Goal: Ask a question

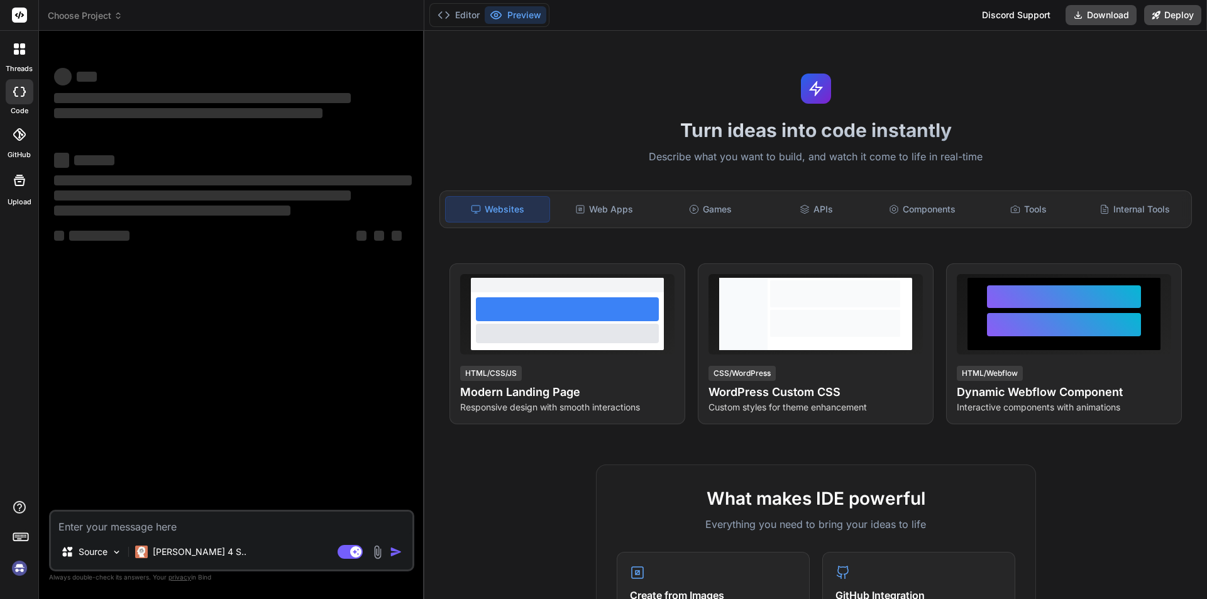
type textarea "x"
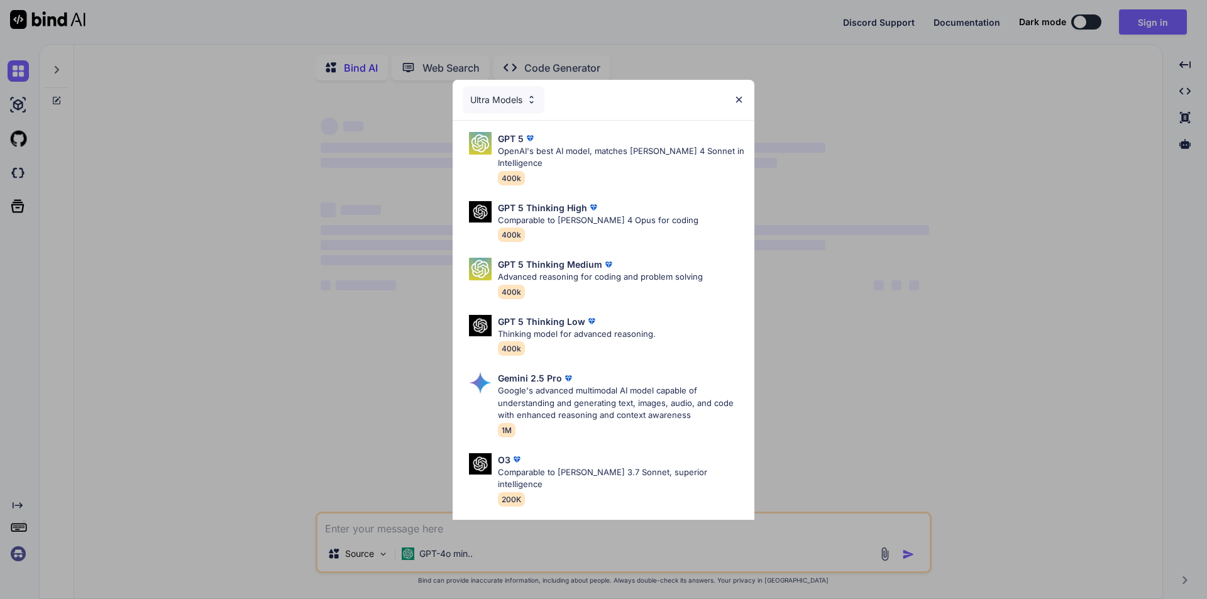
click at [922, 358] on div "Ultra Models GPT 5 OpenAI's best AI model, matches [PERSON_NAME] 4 Sonnet in In…" at bounding box center [603, 299] width 1207 height 599
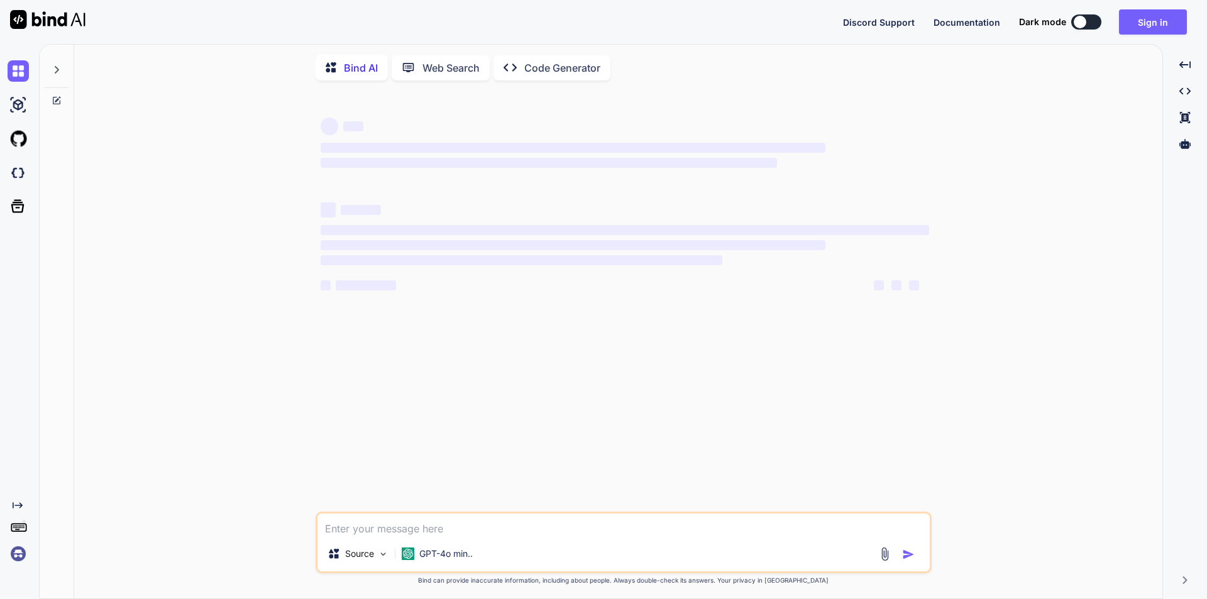
type textarea "x"
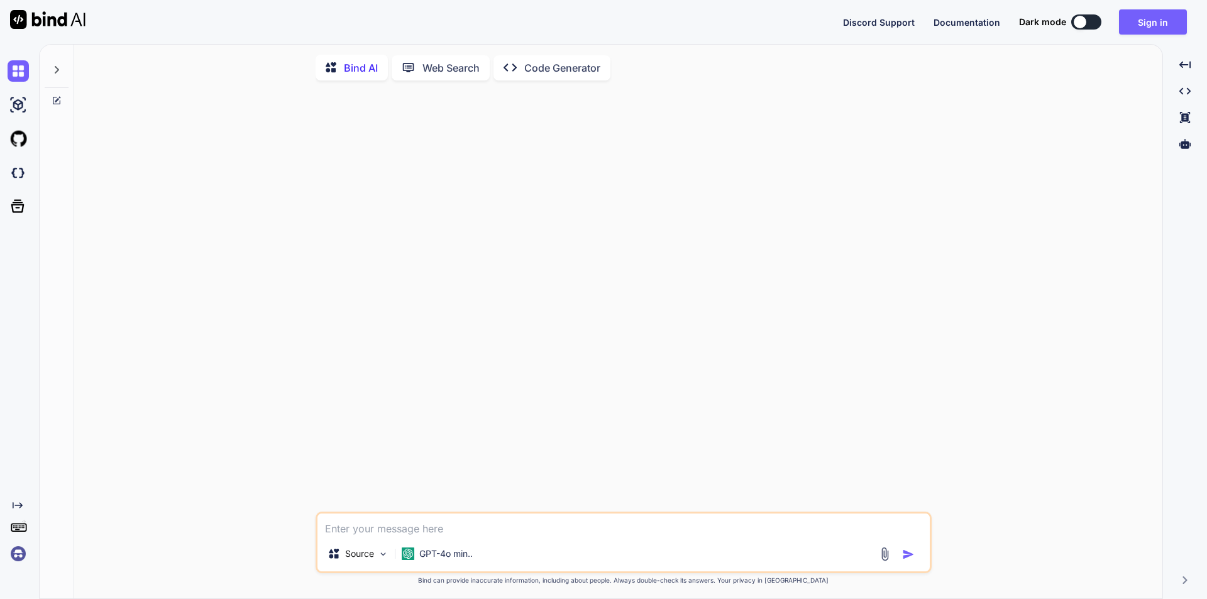
click at [473, 529] on textarea at bounding box center [624, 525] width 612 height 23
paste textarea "Analyze the below code to check the PHP coding standard, error handling, securi…"
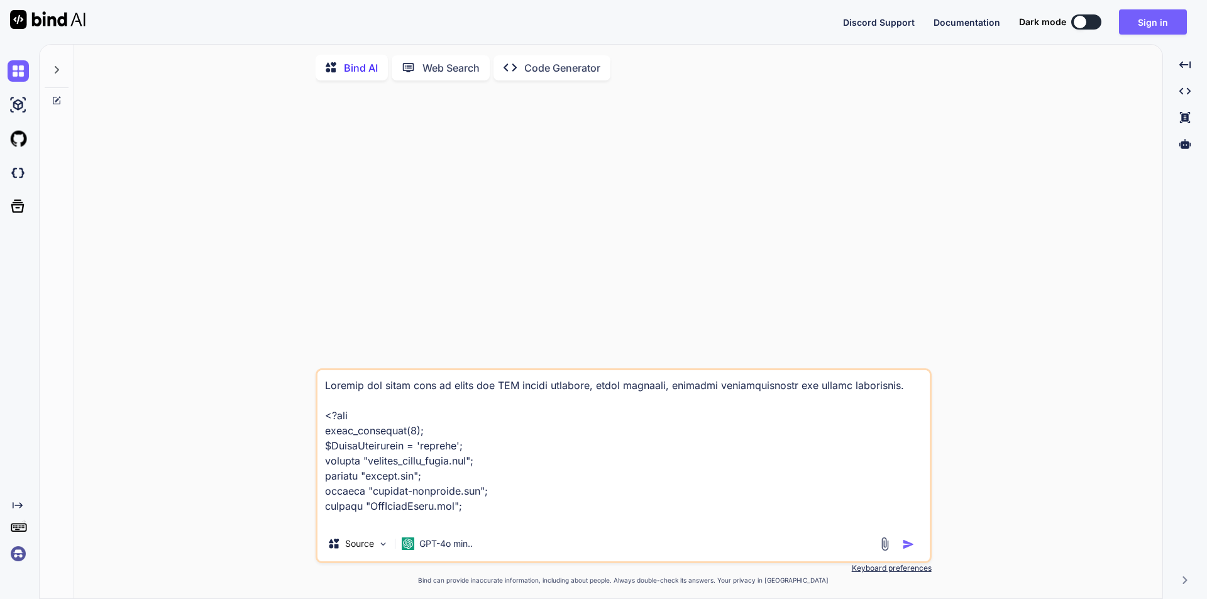
scroll to position [22924, 0]
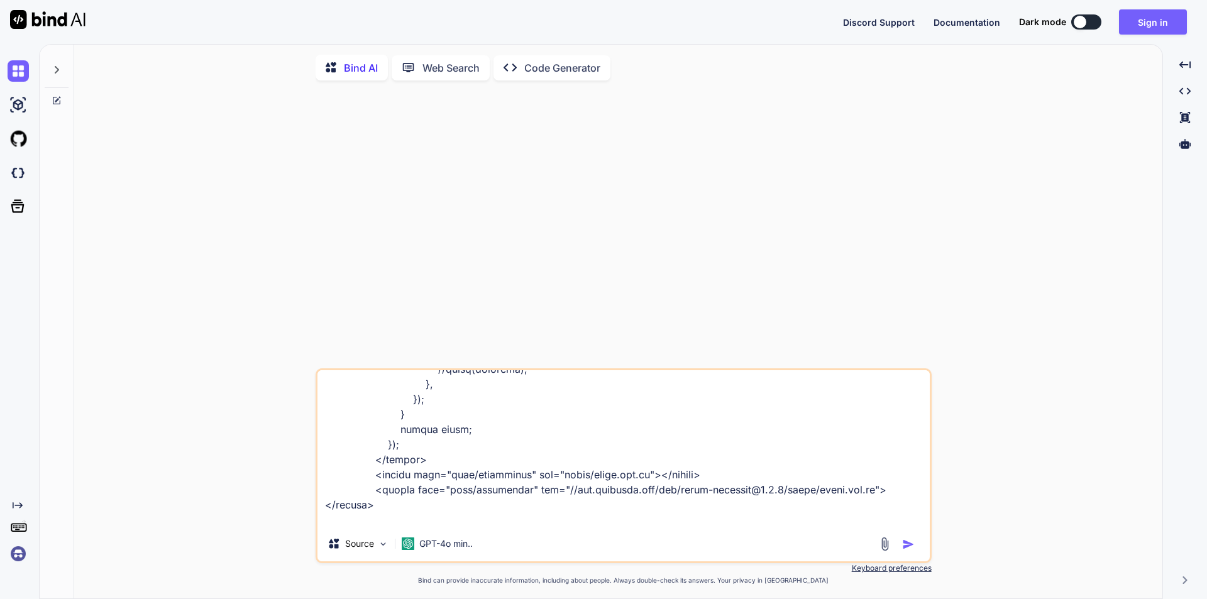
click at [602, 519] on textarea at bounding box center [624, 448] width 612 height 156
paste textarea "3. AI Tool Feedback Summary (Provide a short description of the key findings fr…"
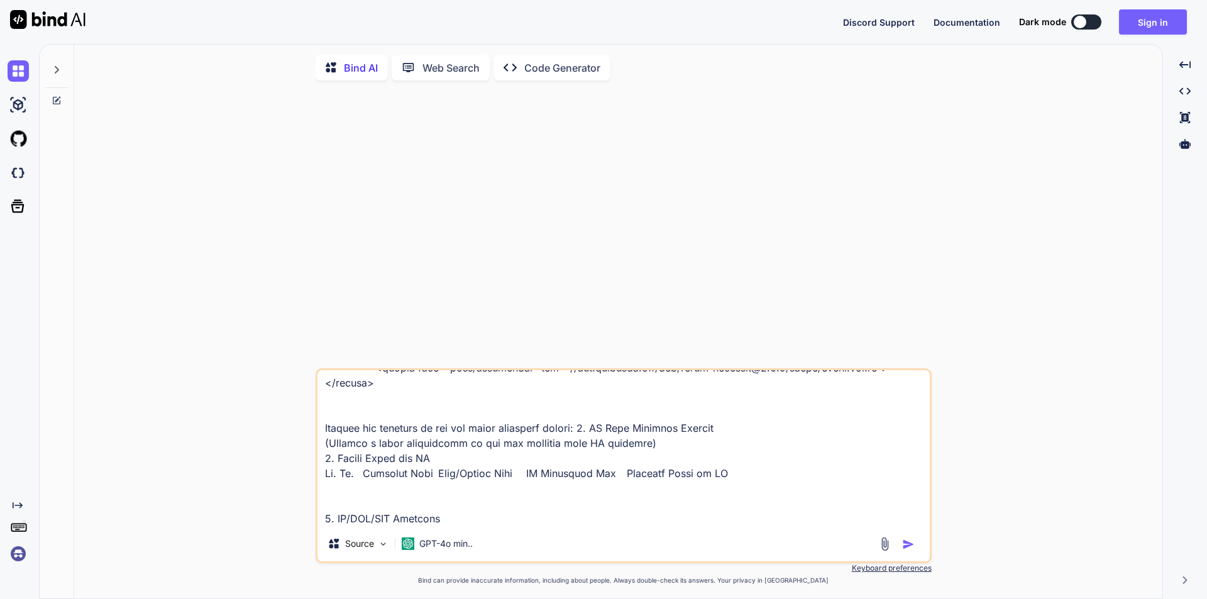
scroll to position [23045, 0]
click at [602, 402] on textarea at bounding box center [624, 448] width 612 height 156
drag, startPoint x: 600, startPoint y: 402, endPoint x: 612, endPoint y: 402, distance: 12.6
click at [600, 402] on textarea at bounding box center [624, 448] width 612 height 156
type textarea "Analyze the below code to check the PHP coding standard, error handling, securi…"
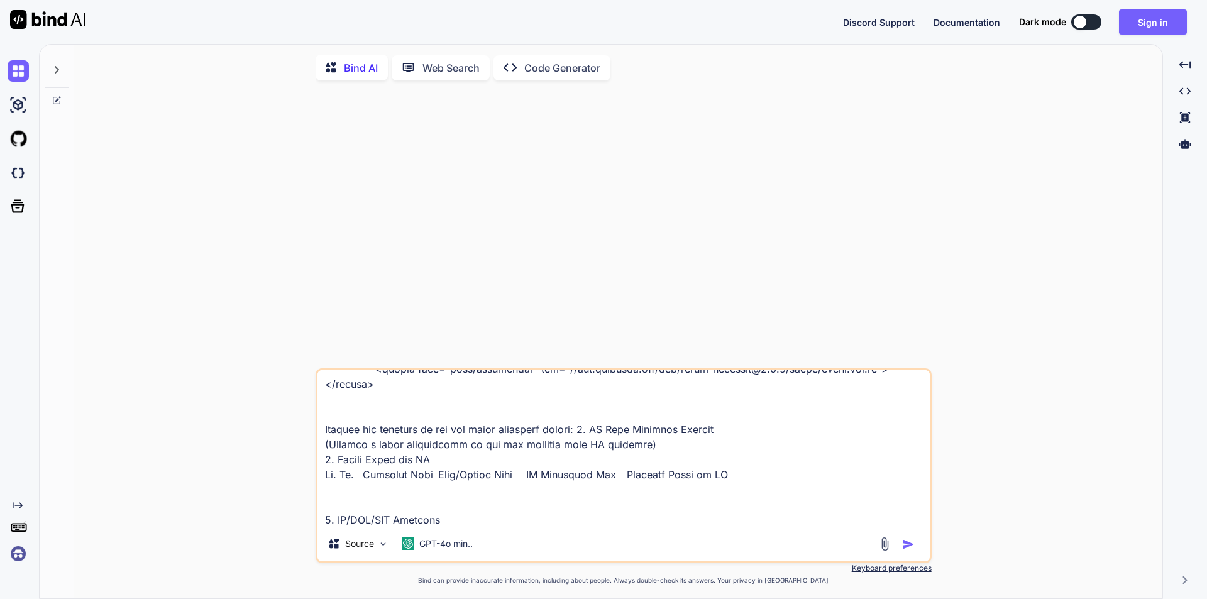
click at [905, 550] on img "button" at bounding box center [908, 544] width 13 height 13
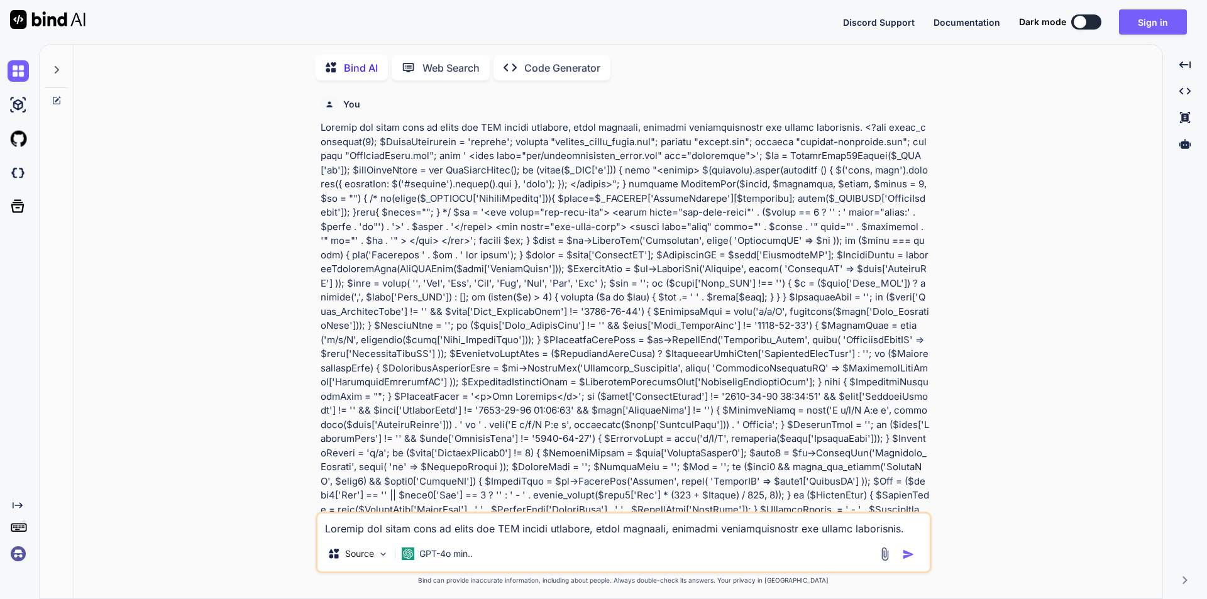
scroll to position [5, 0]
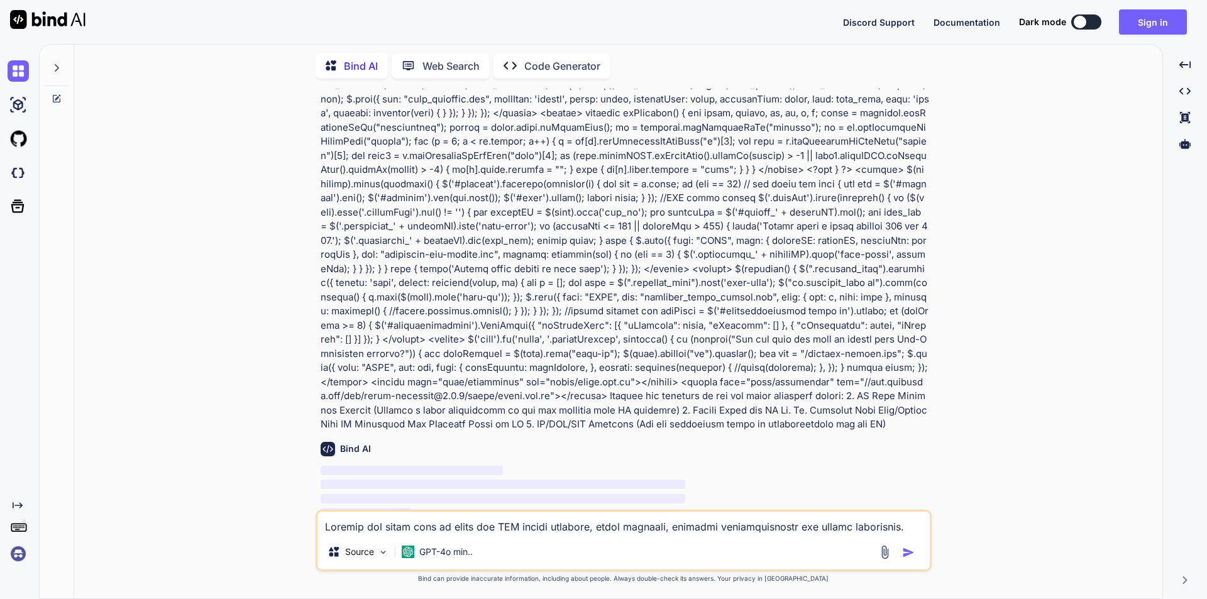
click at [896, 546] on span "Sign Up" at bounding box center [893, 552] width 34 height 13
